Goal: Ask a question: Seek information or help from site administrators or community

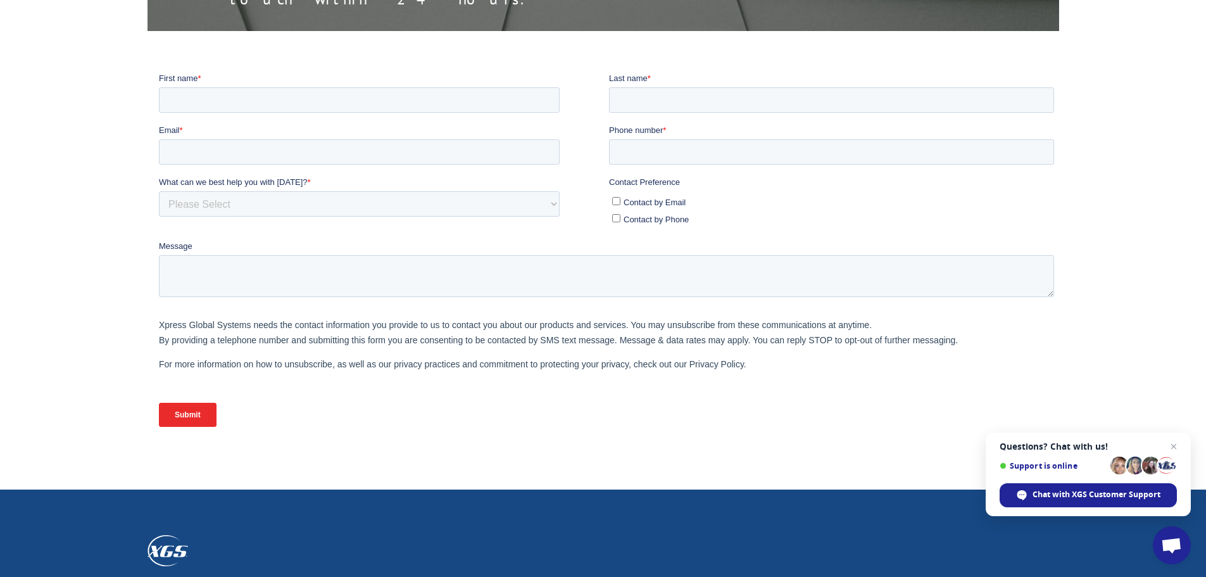
scroll to position [443, 0]
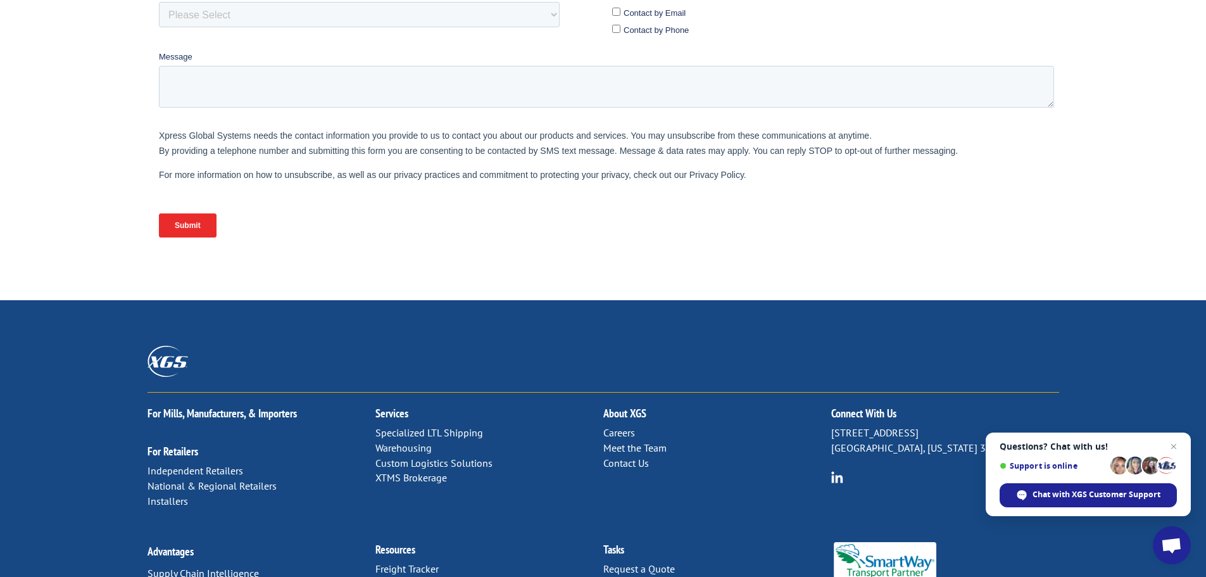
click at [640, 457] on link "Contact Us" at bounding box center [626, 463] width 46 height 13
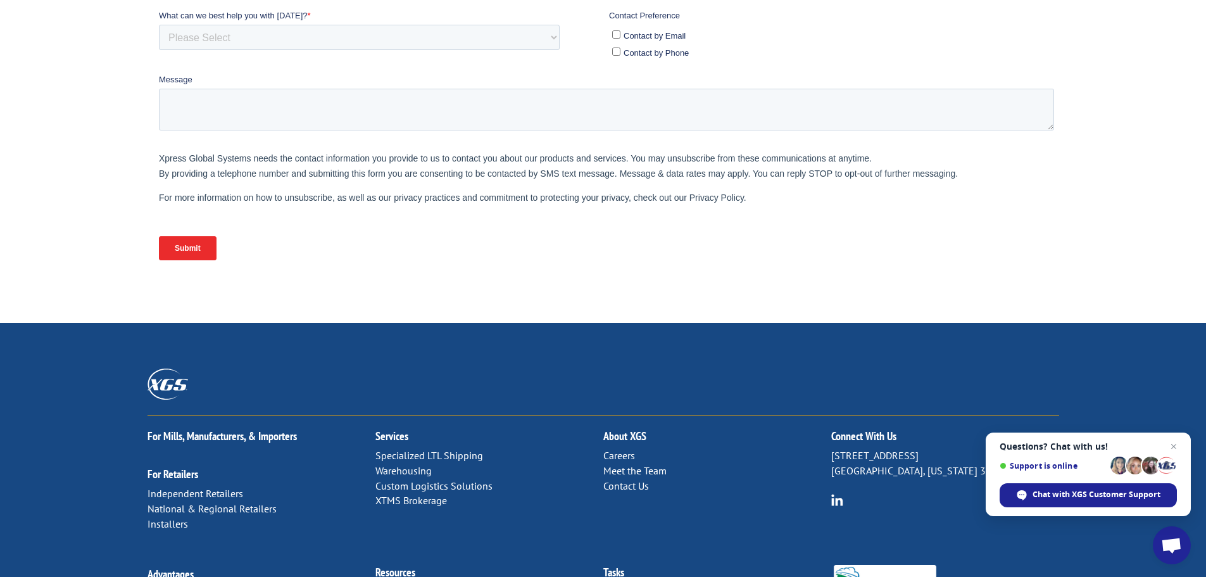
scroll to position [531, 0]
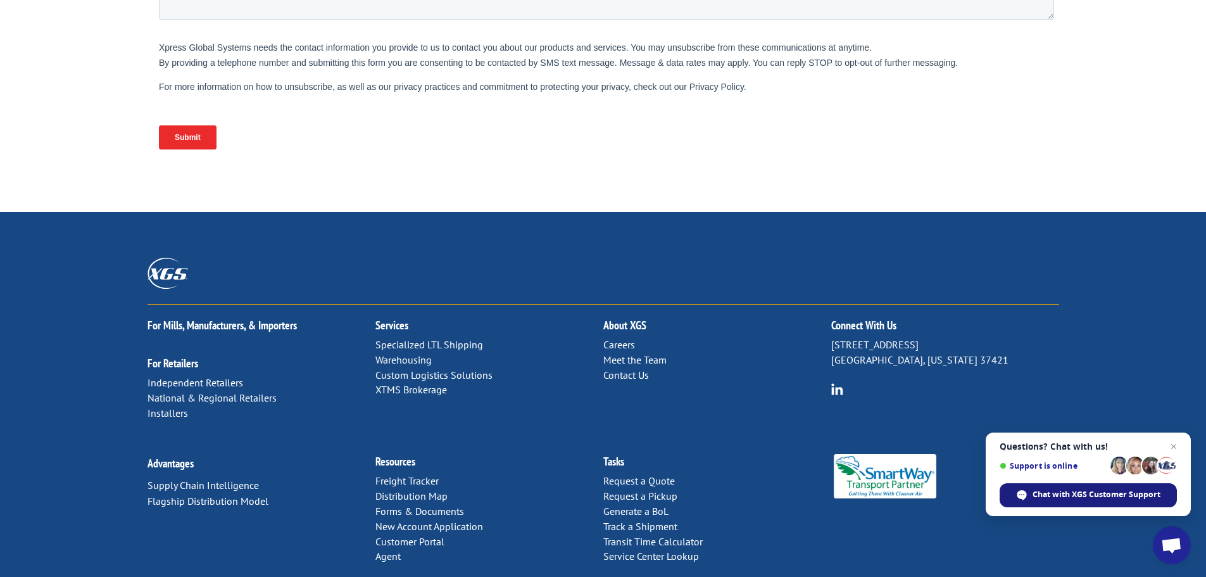
click at [1103, 487] on span "Chat with XGS Customer Support" at bounding box center [1088, 495] width 177 height 24
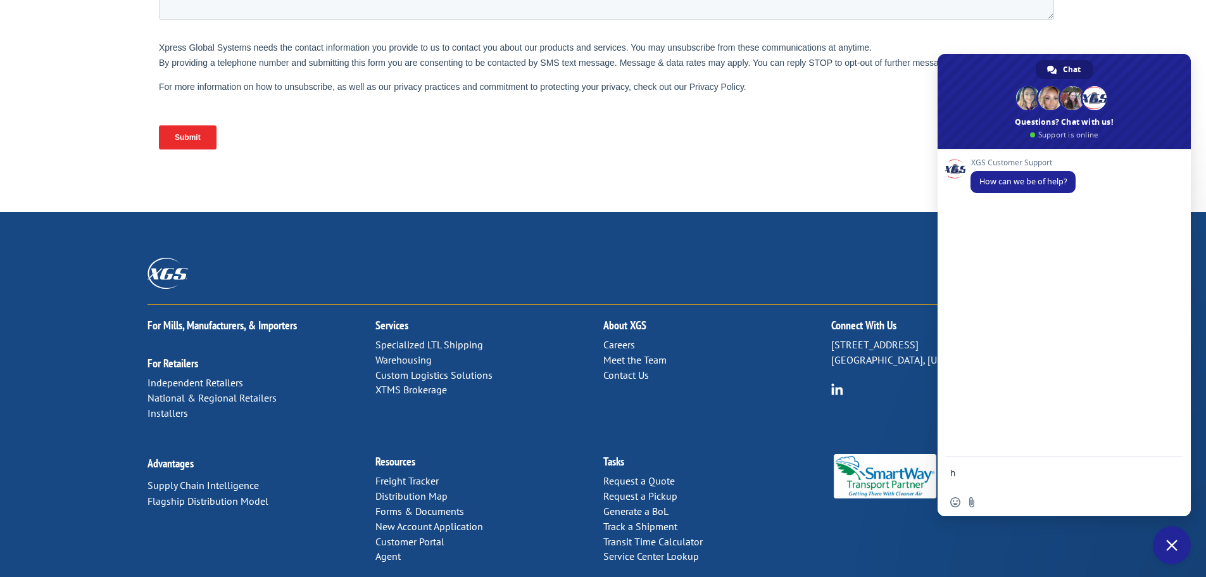
type textarea "hi"
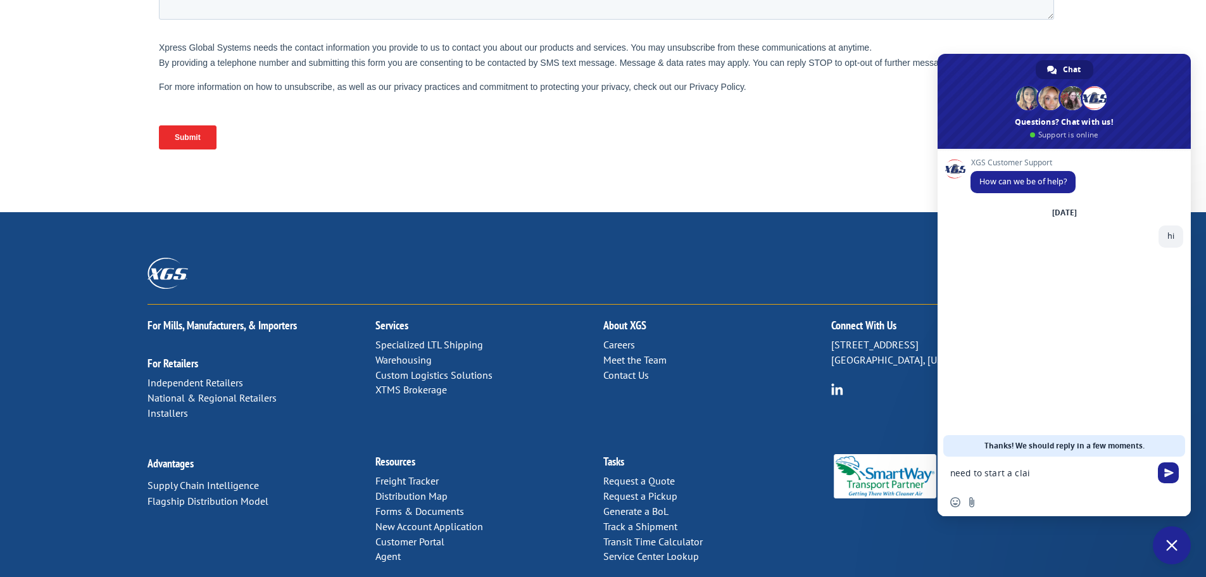
type textarea "need to start a claim"
click at [1004, 480] on textarea "Compose your message..." at bounding box center [1051, 473] width 203 height 32
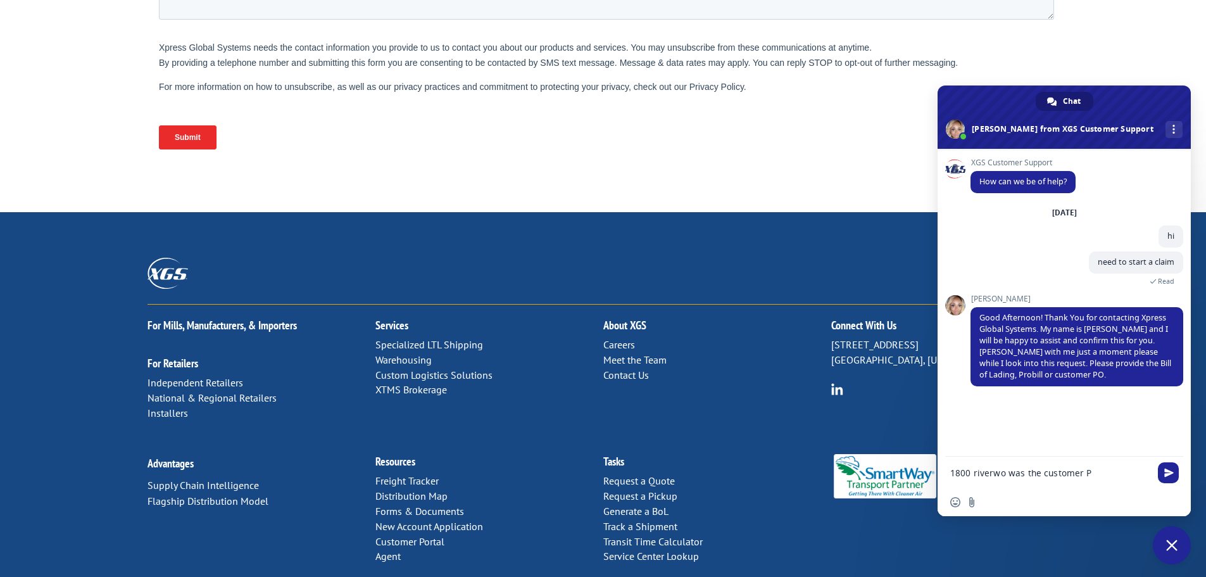
type textarea "1800 riverwo was the customer PO"
type textarea "m"
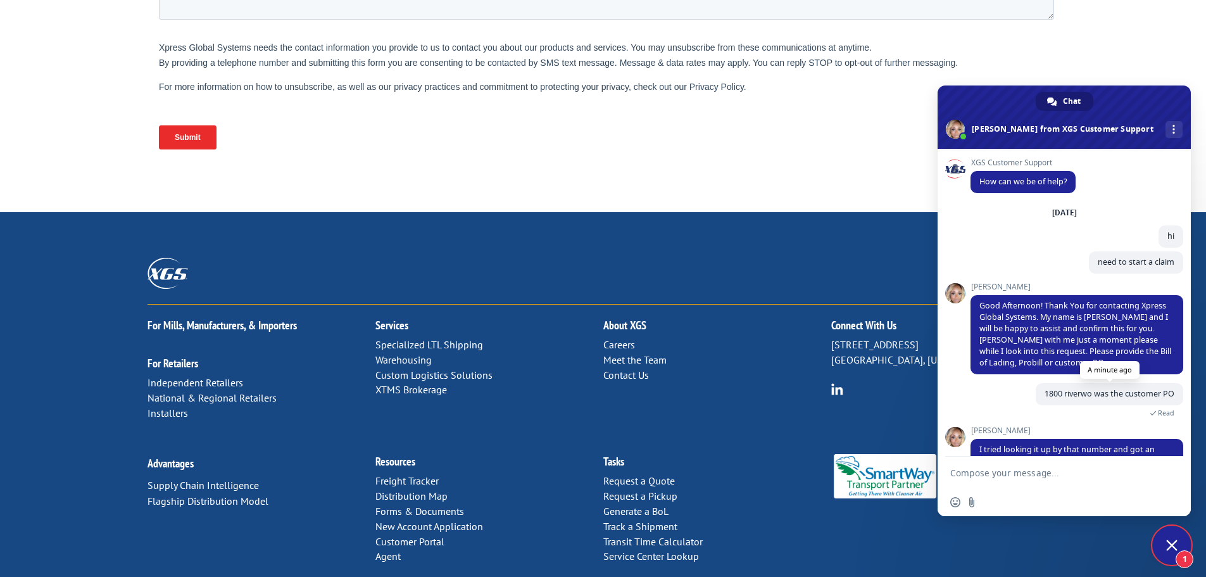
scroll to position [53, 0]
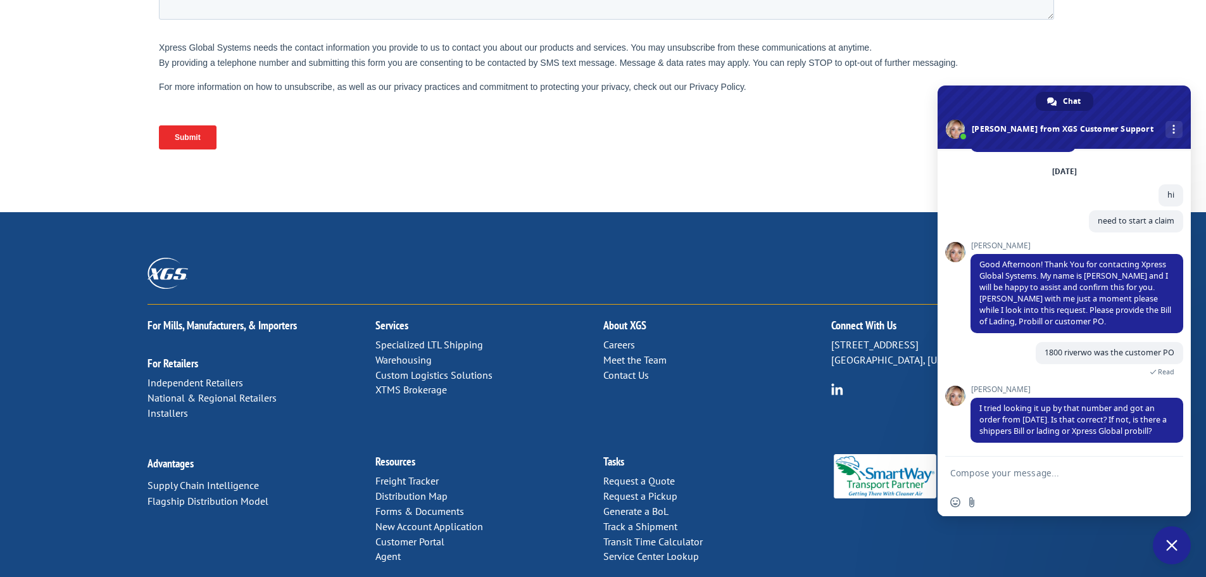
click at [986, 478] on textarea "Compose your message..." at bounding box center [1051, 473] width 203 height 32
click at [990, 474] on textarea "Compose your message..." at bounding box center [1051, 473] width 203 height 32
click at [991, 474] on textarea "Compose your message..." at bounding box center [1051, 473] width 203 height 32
type textarea "It was [DATE]"
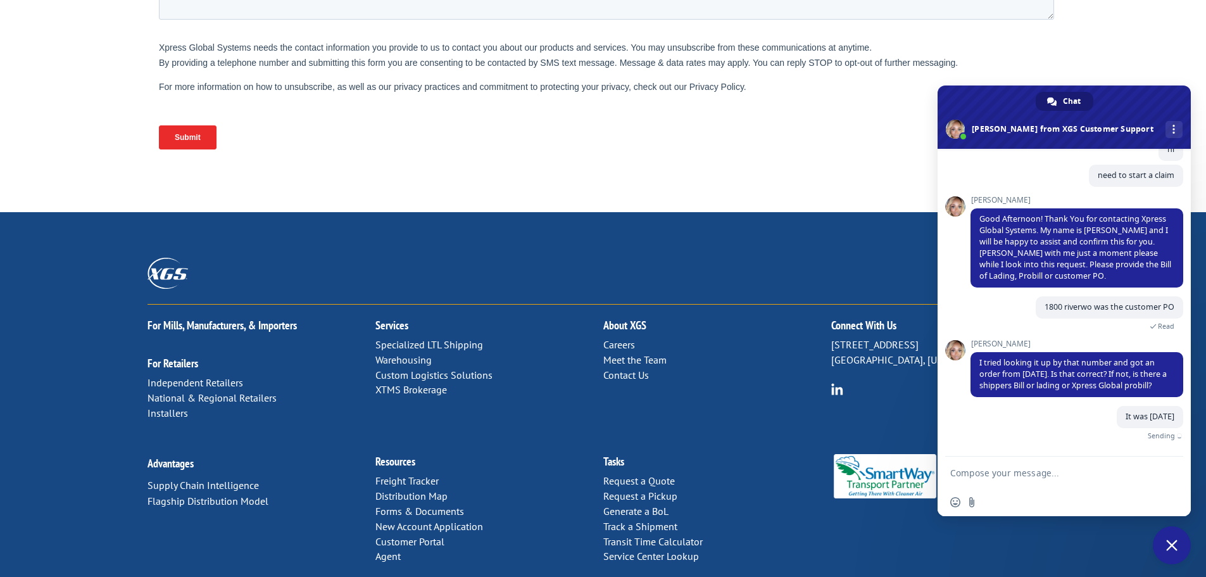
scroll to position [84, 0]
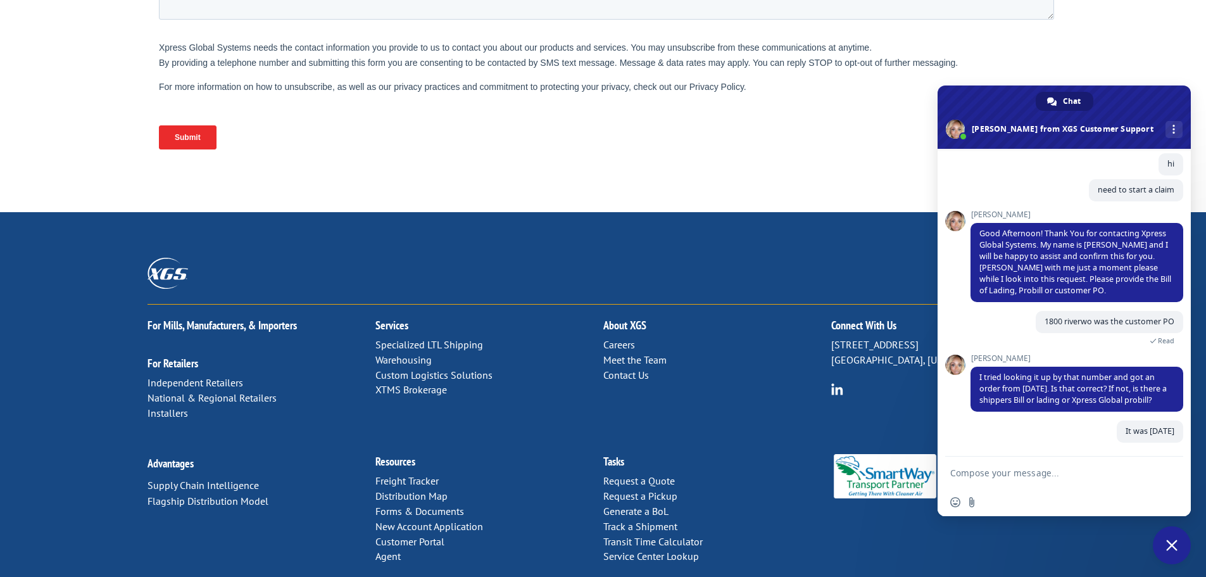
click at [1039, 475] on textarea "Compose your message..." at bounding box center [1051, 473] width 203 height 32
type textarea "XGS invoice 17422381"
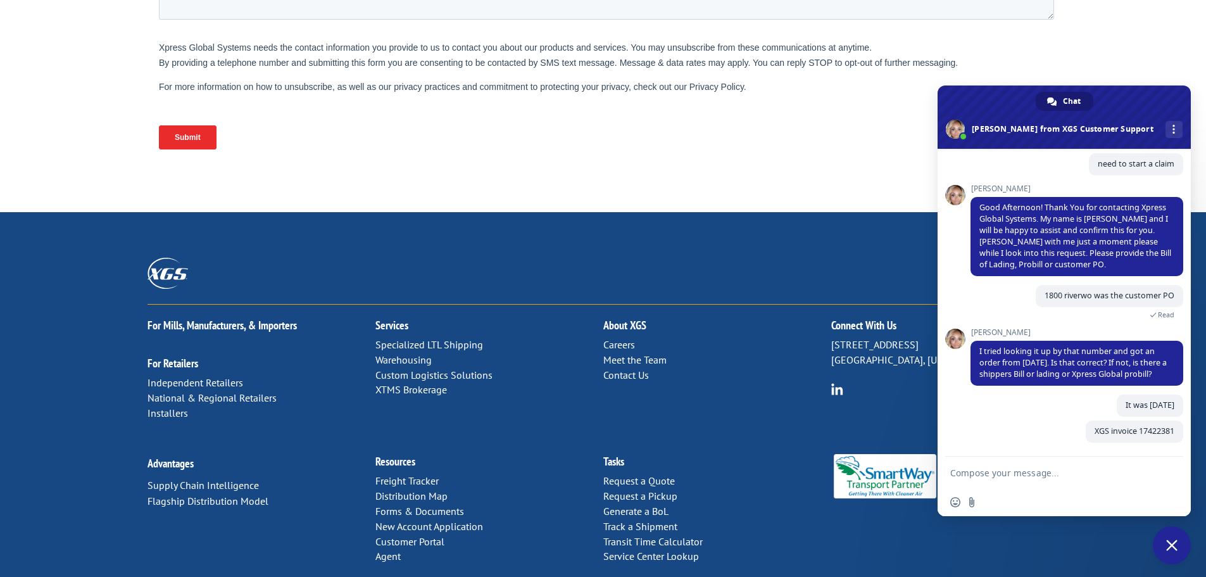
scroll to position [110, 0]
type textarea "BOL 602072"
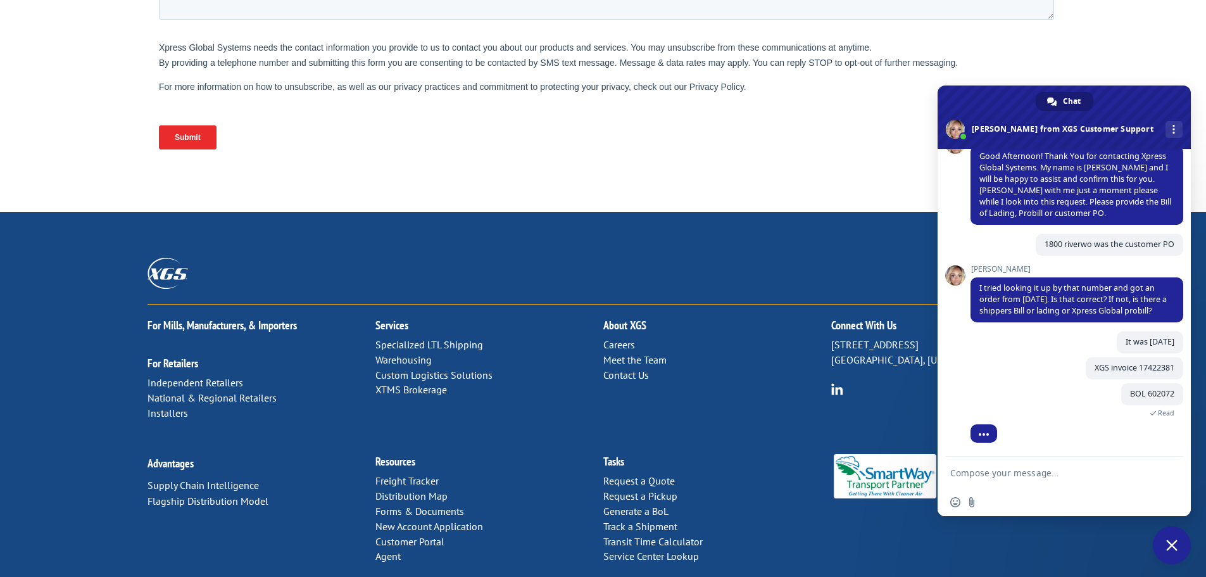
scroll to position [202, 0]
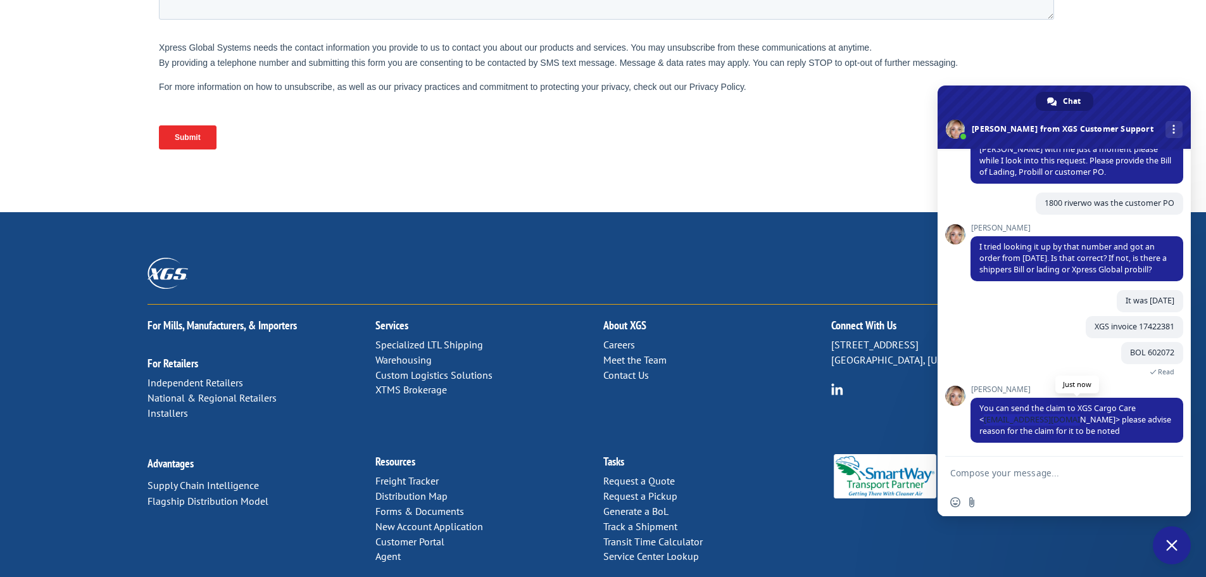
drag, startPoint x: 1076, startPoint y: 420, endPoint x: 983, endPoint y: 418, distance: 93.7
click at [983, 418] on span "You can send the claim to XGS Cargo Care <[EMAIL_ADDRESS][DOMAIN_NAME]> please …" at bounding box center [1075, 420] width 192 height 34
copy span "[EMAIL_ADDRESS][DOMAIN_NAME]"
click at [998, 469] on textarea "Compose your message..." at bounding box center [1051, 473] width 203 height 32
type textarea "will do. thank you"
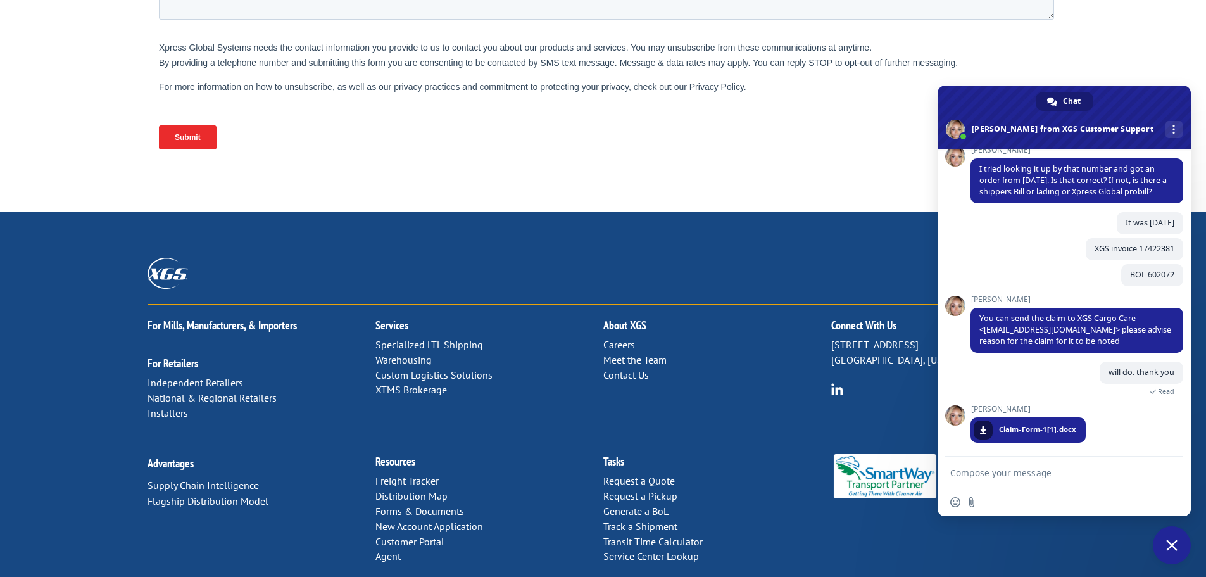
scroll to position [280, 0]
click at [979, 431] on span at bounding box center [983, 430] width 8 height 8
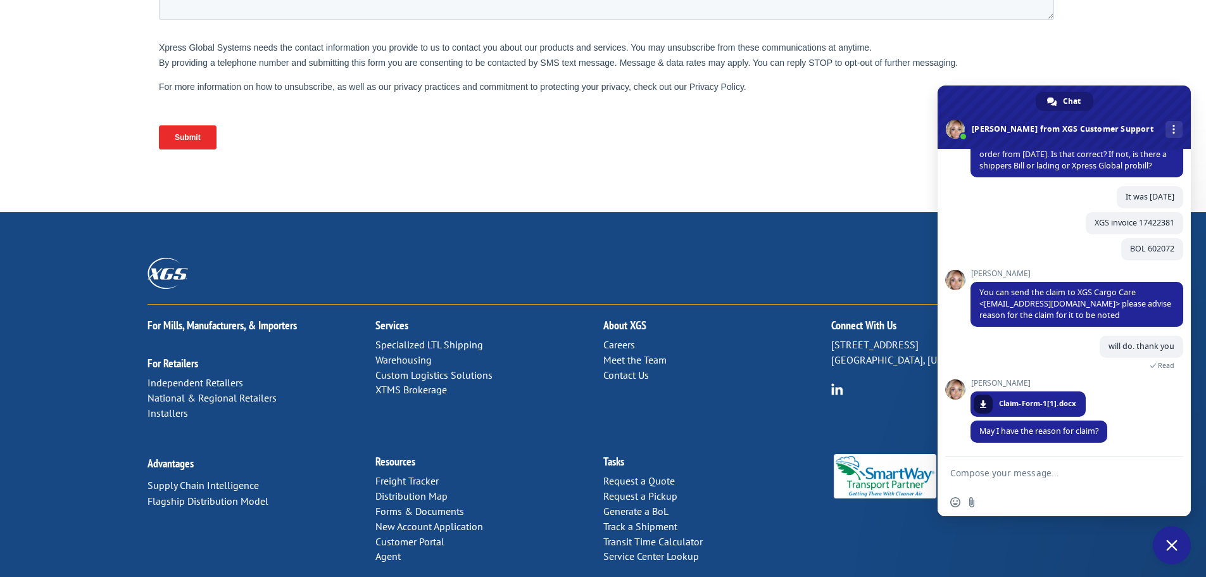
scroll to position [306, 0]
click at [1048, 471] on textarea "Compose your message..." at bounding box center [1051, 473] width 203 height 32
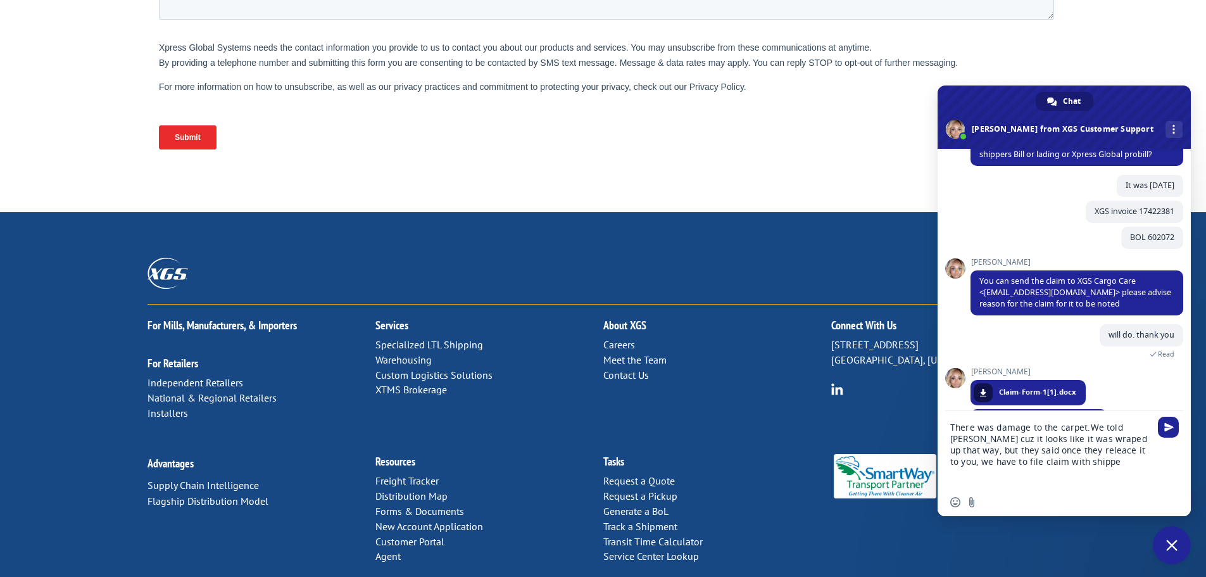
type textarea "There was damage to the carpet.We told [PERSON_NAME] cuz it looks like it was w…"
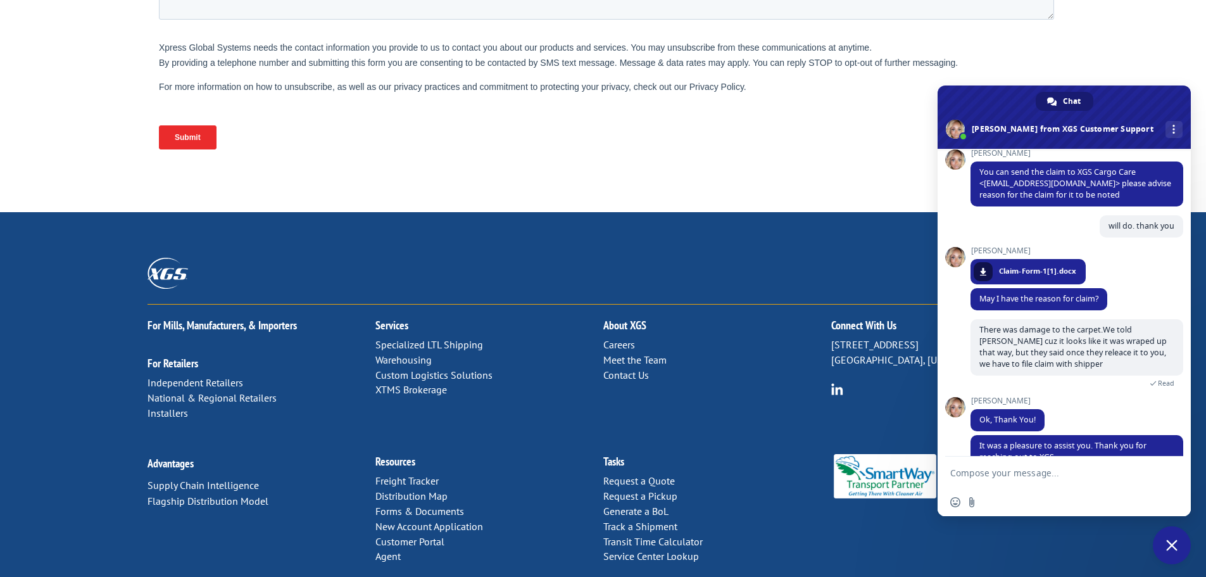
scroll to position [524, 0]
